Goal: Entertainment & Leisure: Consume media (video, audio)

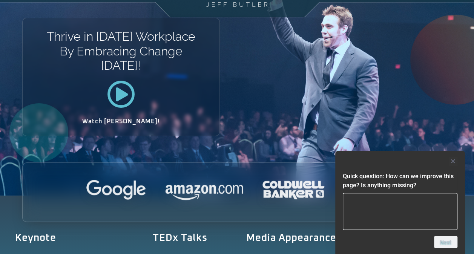
scroll to position [38, 0]
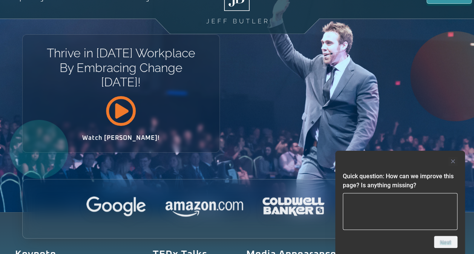
click at [127, 109] on icon at bounding box center [120, 111] width 31 height 31
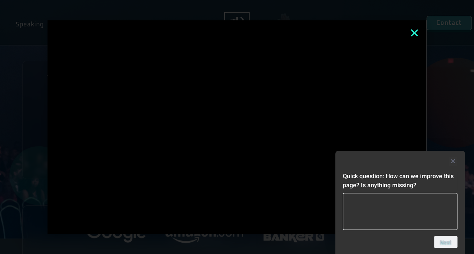
scroll to position [0, 0]
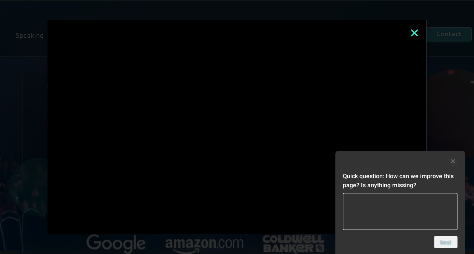
click at [414, 32] on icon "Close" at bounding box center [414, 33] width 10 height 10
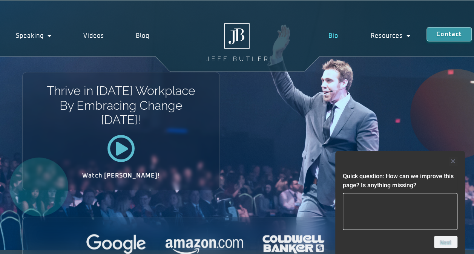
click at [335, 35] on link "Bio" at bounding box center [333, 35] width 42 height 17
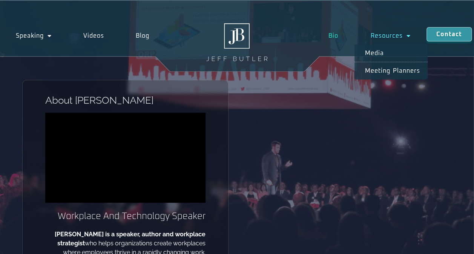
click at [409, 34] on span "Menu" at bounding box center [406, 36] width 8 height 14
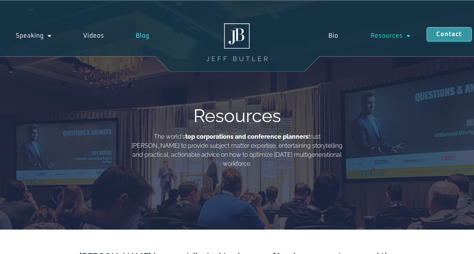
click at [144, 32] on link "Blog" at bounding box center [142, 35] width 45 height 17
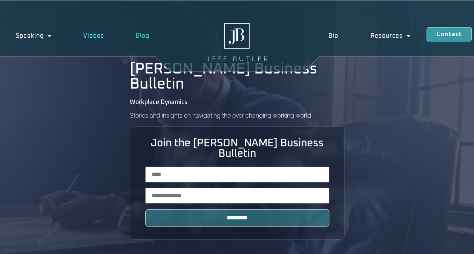
click at [102, 38] on link "Videos" at bounding box center [93, 35] width 52 height 17
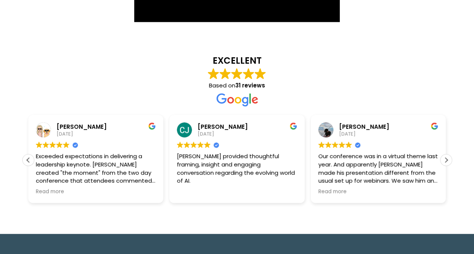
scroll to position [866, 0]
click at [318, 188] on span "Read more" at bounding box center [332, 191] width 28 height 7
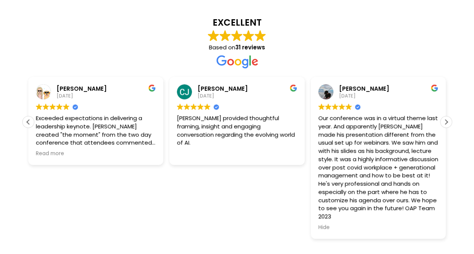
scroll to position [942, 0]
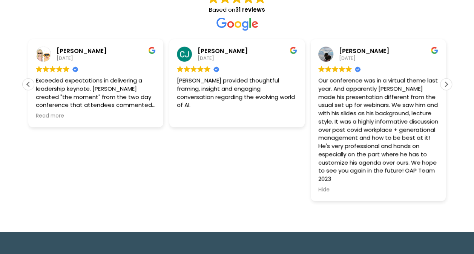
click at [459, 113] on span "Read more" at bounding box center [473, 116] width 28 height 7
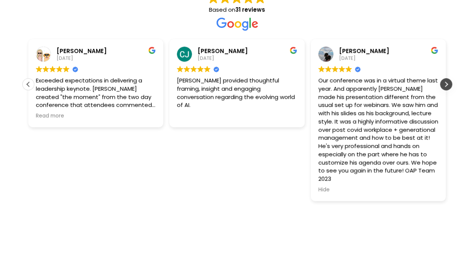
click at [445, 79] on div "Next review" at bounding box center [445, 84] width 11 height 11
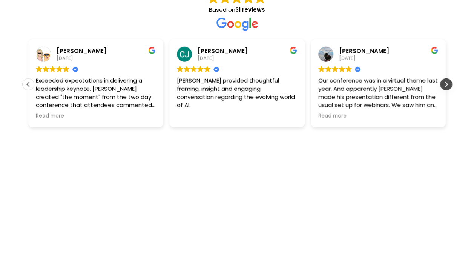
click at [445, 79] on div "Next review" at bounding box center [445, 84] width 11 height 11
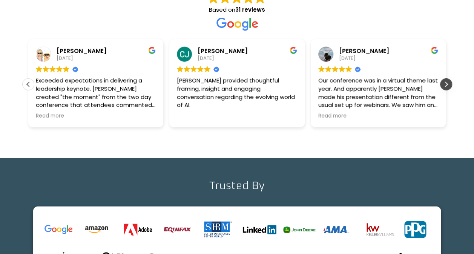
click at [445, 79] on div "Next review" at bounding box center [445, 84] width 11 height 11
click at [446, 79] on div "Next review" at bounding box center [445, 84] width 11 height 11
